Goal: Information Seeking & Learning: Learn about a topic

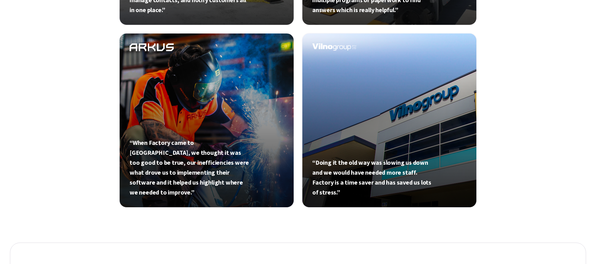
scroll to position [407, 0]
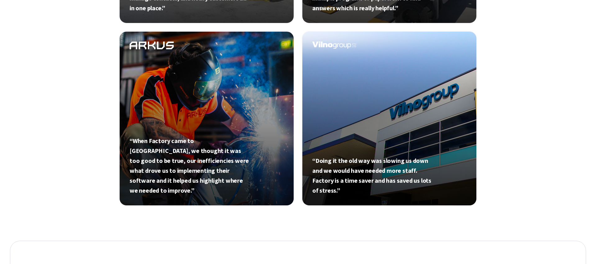
click at [194, 173] on link at bounding box center [206, 118] width 175 height 175
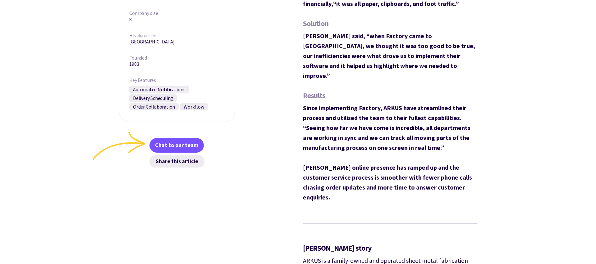
scroll to position [385, 0]
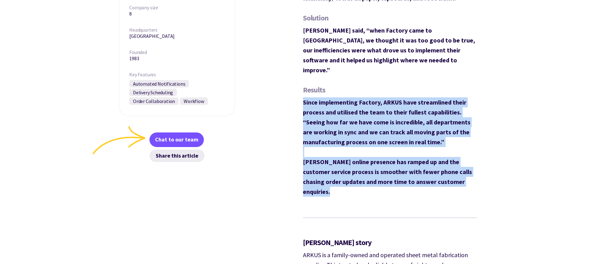
drag, startPoint x: 444, startPoint y: 162, endPoint x: 312, endPoint y: 77, distance: 157.5
click at [312, 77] on div "Challenge Before Factory, Rebecca reported facing lots of operational challenge…" at bounding box center [390, 212] width 174 height 641
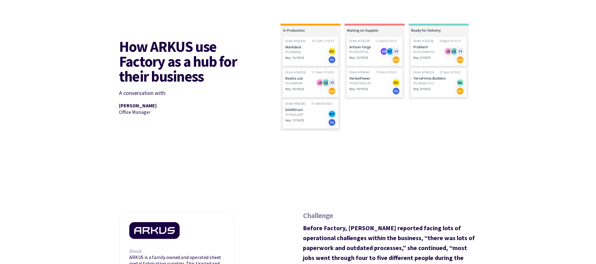
scroll to position [0, 0]
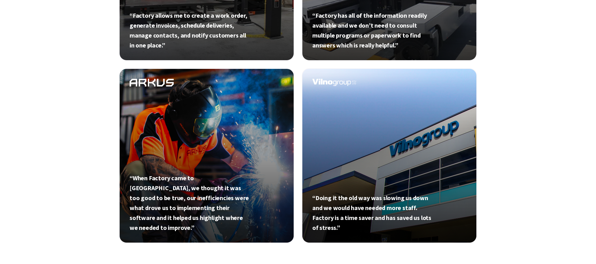
scroll to position [407, 0]
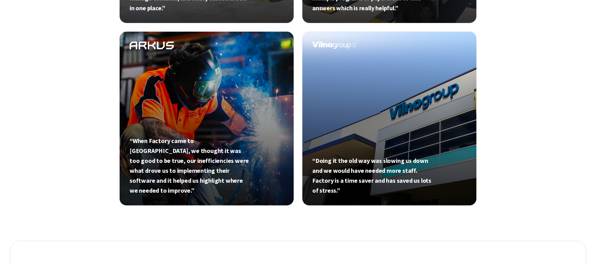
click at [342, 50] on link at bounding box center [389, 118] width 175 height 175
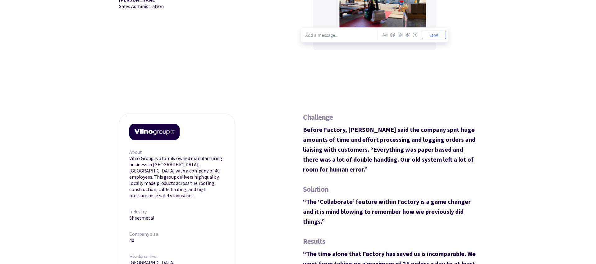
scroll to position [184, 0]
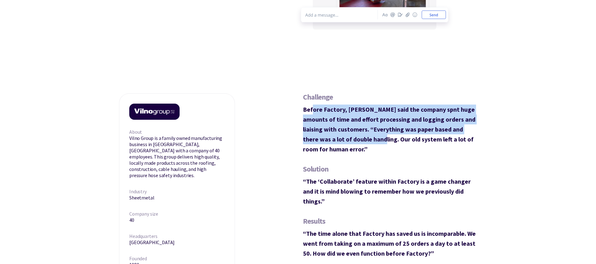
drag, startPoint x: 311, startPoint y: 107, endPoint x: 352, endPoint y: 141, distance: 53.3
click at [352, 142] on strong "Before Factory, [PERSON_NAME] said the company spnt huge amounts of time and ef…" at bounding box center [389, 130] width 172 height 48
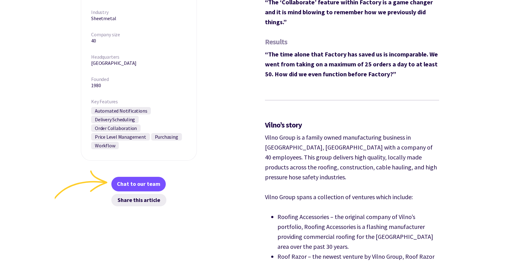
scroll to position [363, 0]
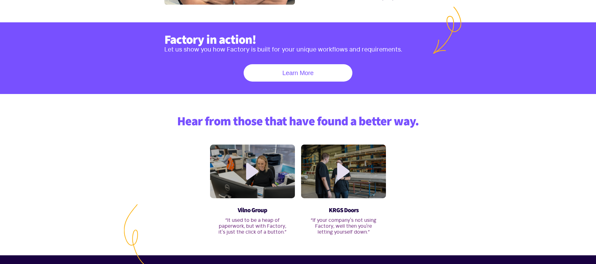
scroll to position [295, 0]
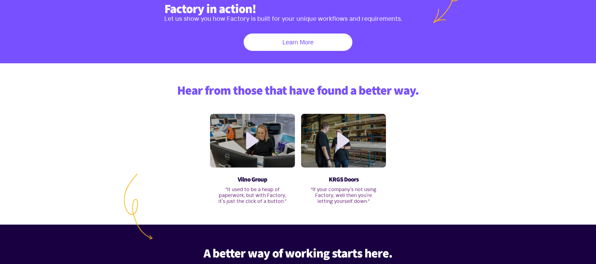
click at [355, 184] on h3 "KRGS Doors" at bounding box center [344, 179] width 70 height 7
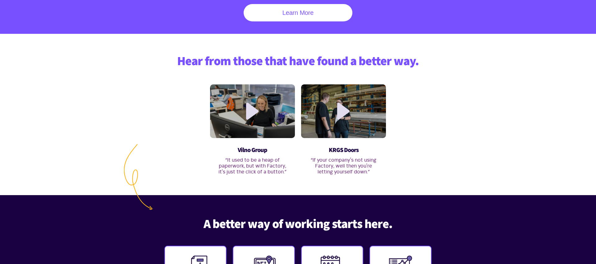
click at [386, 172] on div "KRGS Doors “If your company's not using Factory, well then you're letting yours…" at bounding box center [343, 157] width 85 height 36
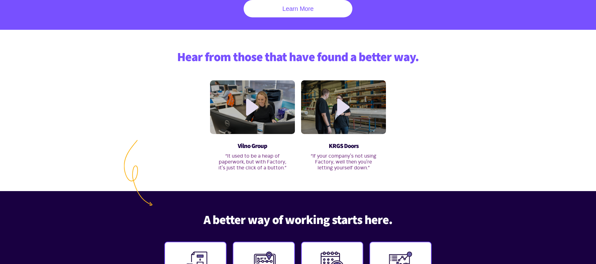
scroll to position [332, 0]
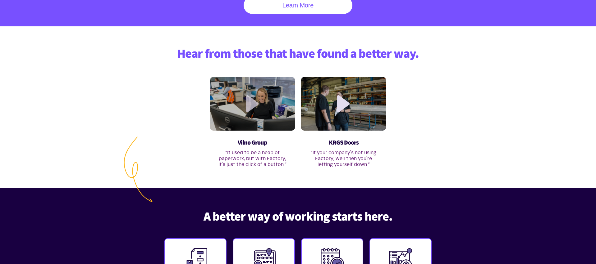
click at [250, 104] on link at bounding box center [252, 103] width 17 height 17
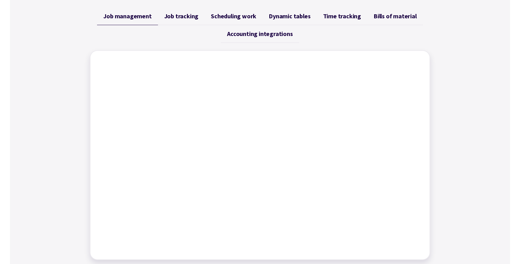
scroll to position [251, 0]
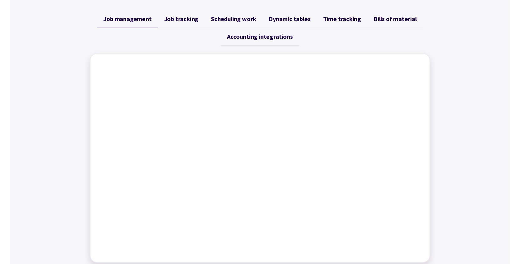
click at [181, 20] on span "Job tracking" at bounding box center [181, 18] width 34 height 7
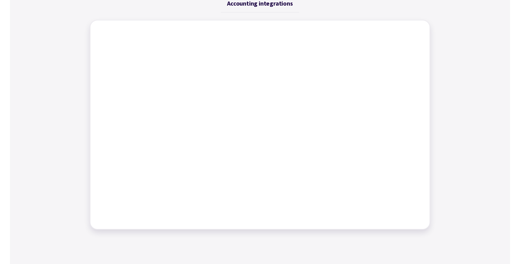
scroll to position [204, 0]
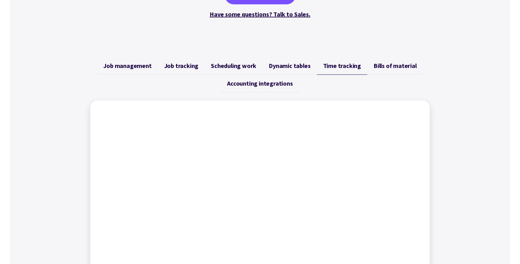
click at [132, 65] on span "Job management" at bounding box center [127, 65] width 48 height 7
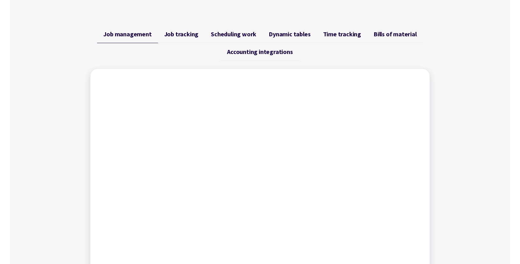
scroll to position [228, 0]
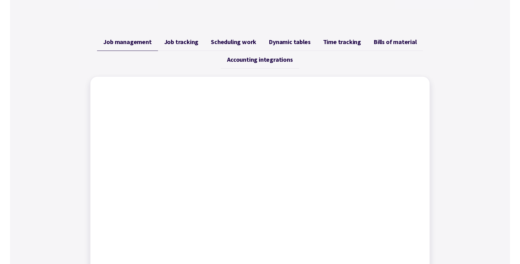
click at [241, 43] on span "Scheduling work" at bounding box center [233, 41] width 45 height 7
click at [288, 37] on link "Dynamic tables" at bounding box center [289, 42] width 54 height 18
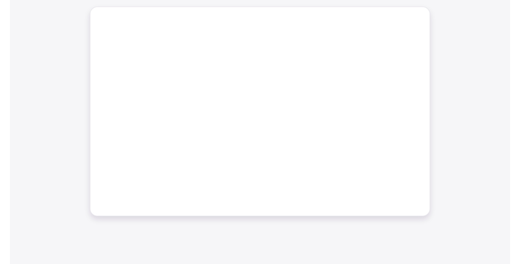
scroll to position [298, 0]
